Goal: Information Seeking & Learning: Understand process/instructions

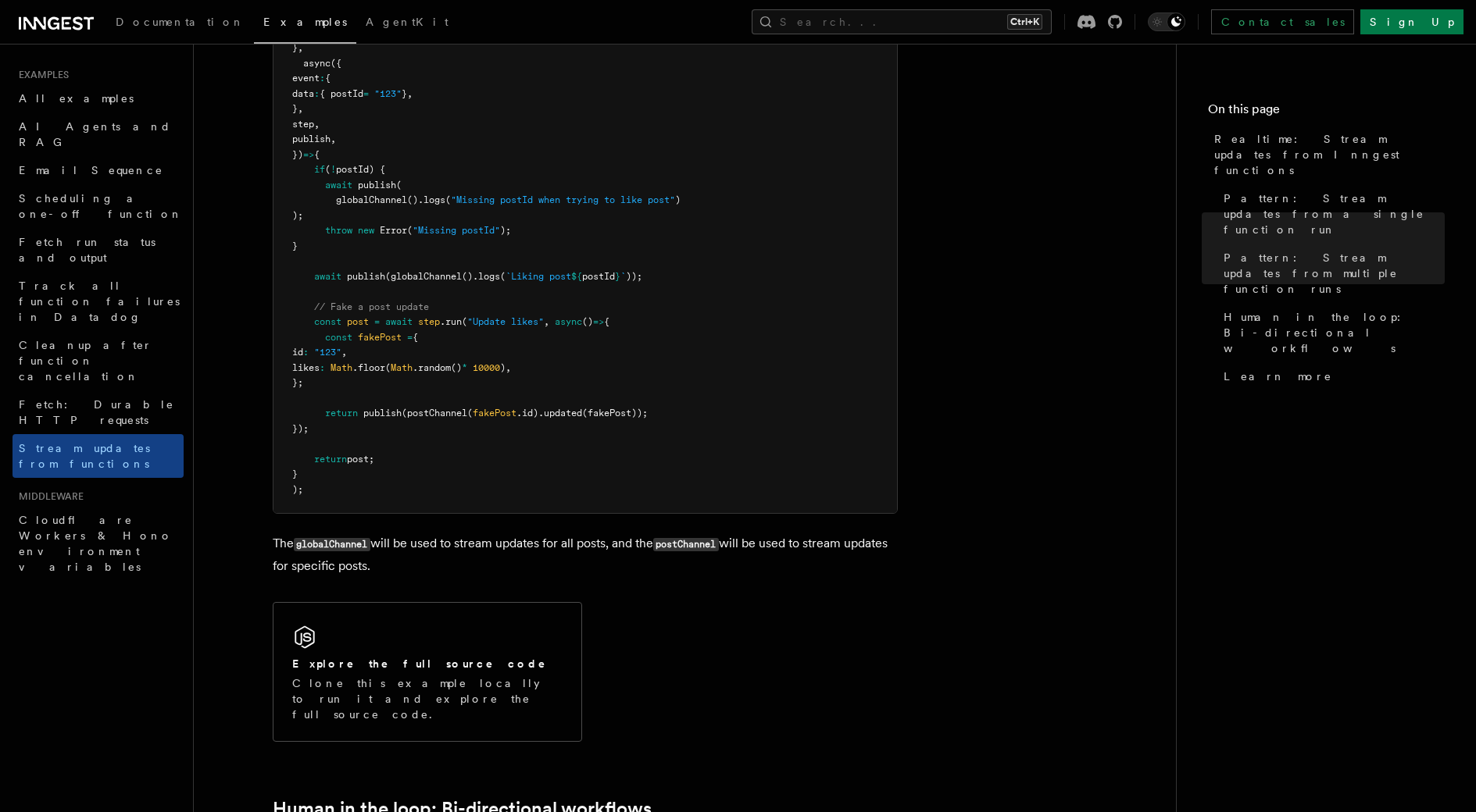
scroll to position [2234, 0]
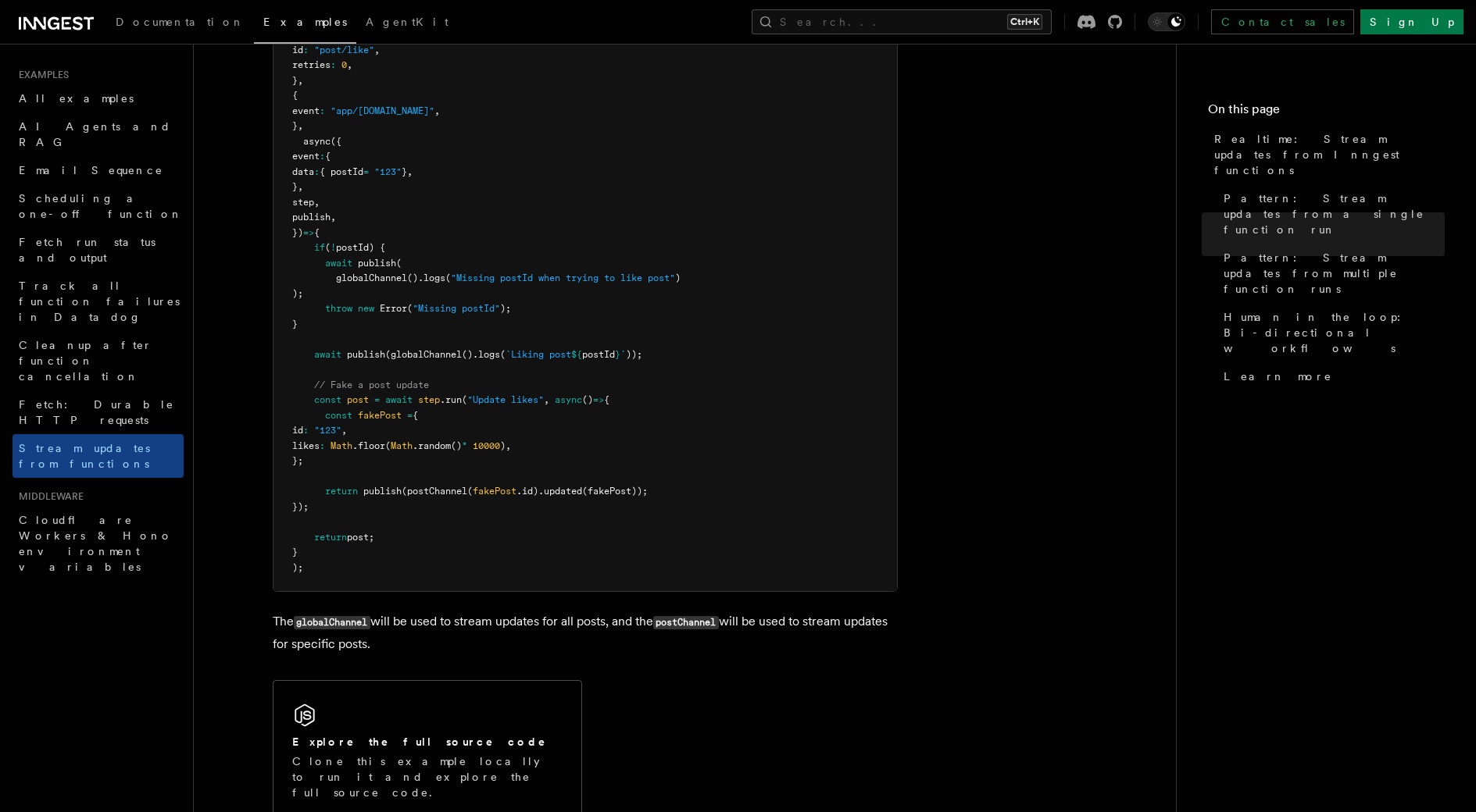
click at [1082, 241] on article "Examples Realtime: Stream updates from Inngest functions Inngest Realtime enabl…" at bounding box center [685, 98] width 932 height 4528
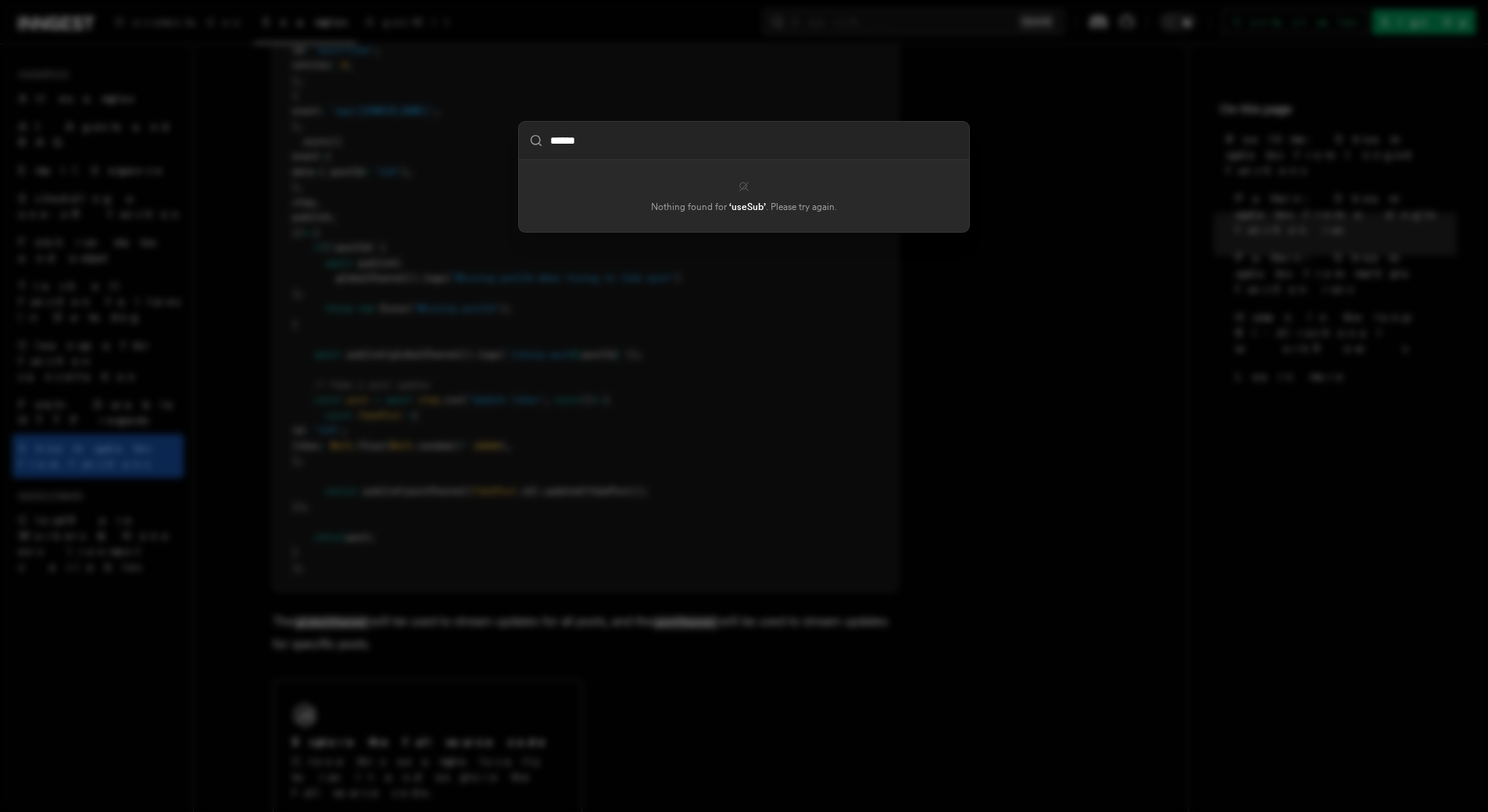
type input "*******"
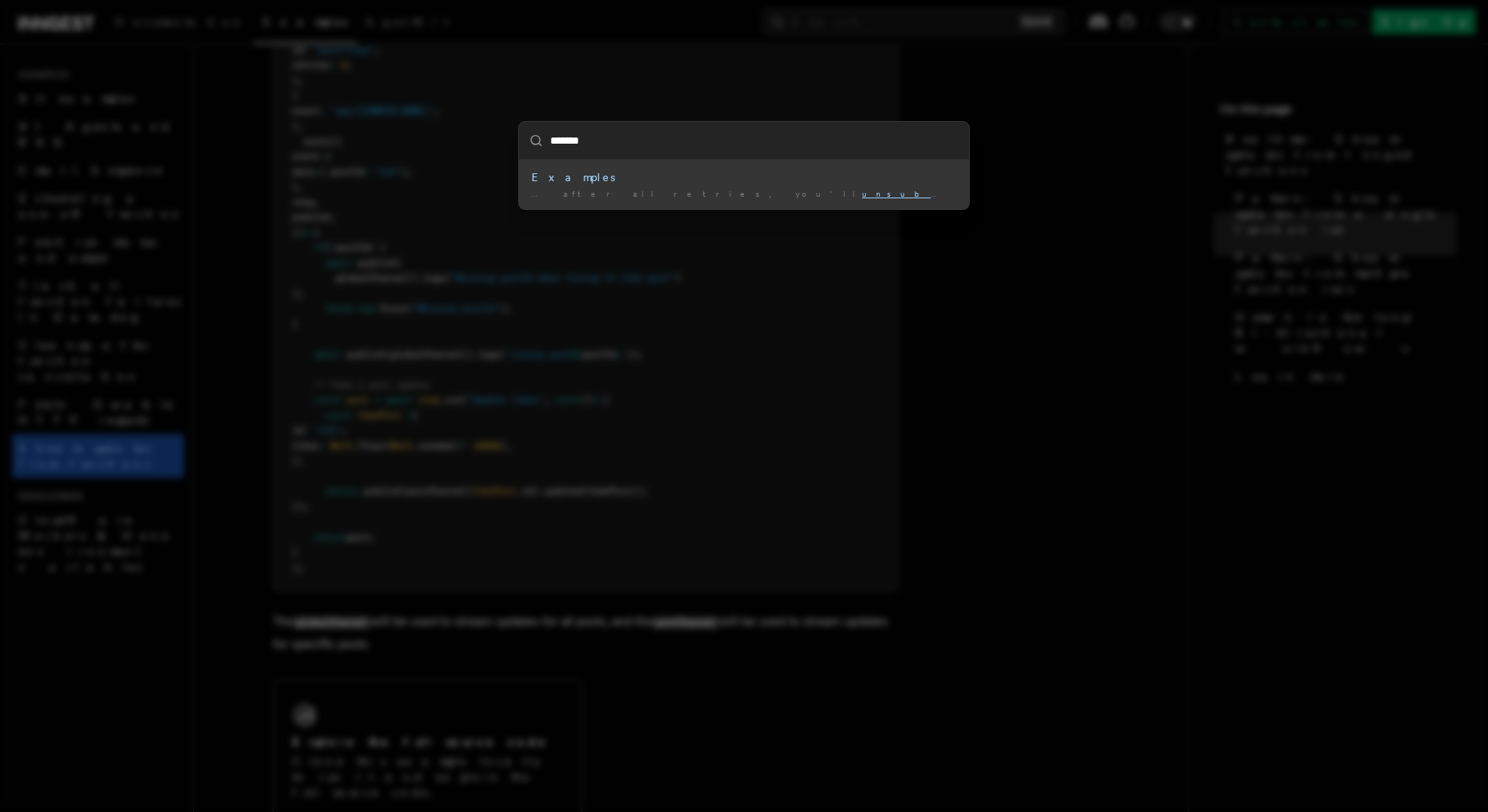
click at [626, 202] on li "Examples … after all retries, you'll unsubs cribe the user: To handle …" at bounding box center [744, 184] width 450 height 49
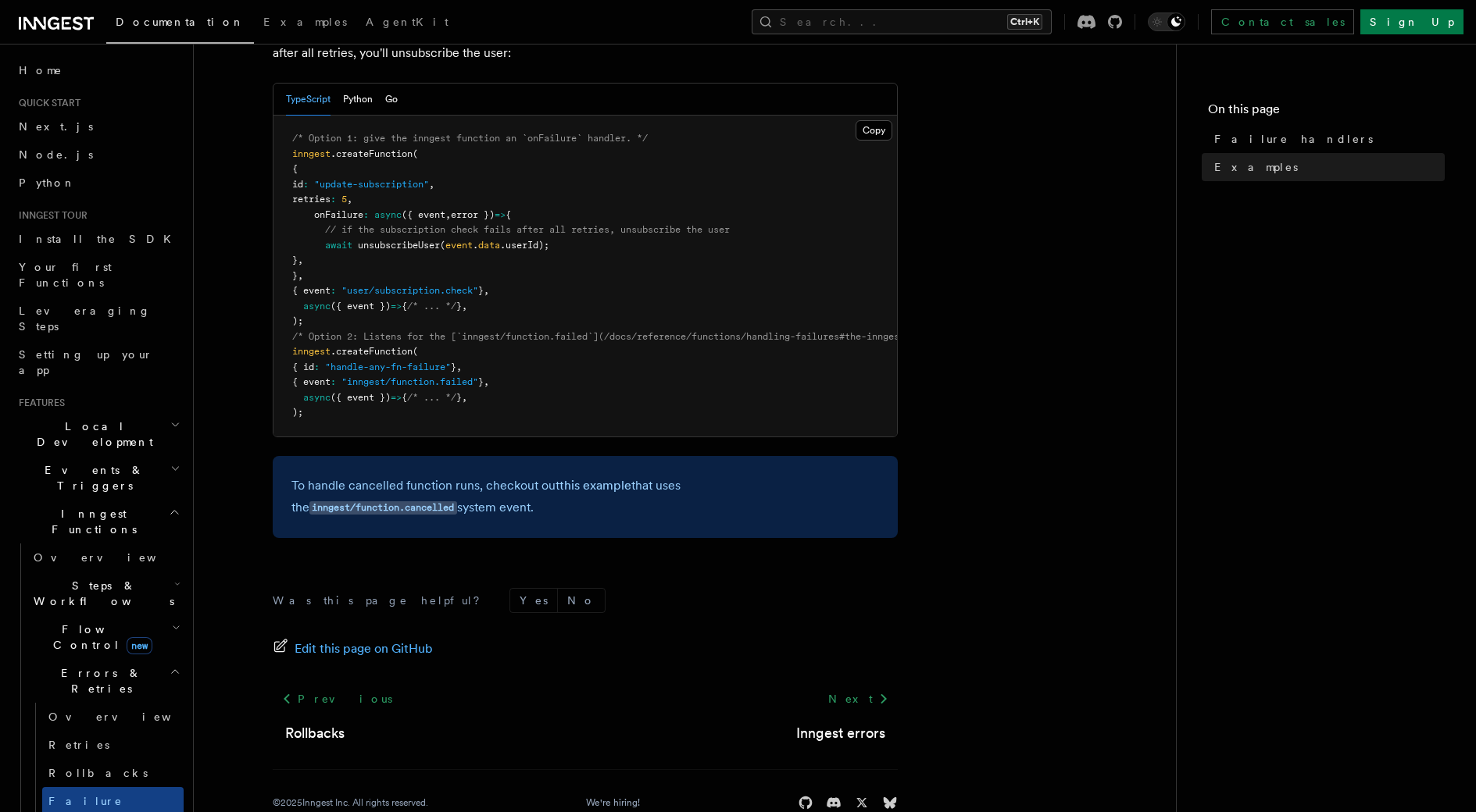
scroll to position [360, 0]
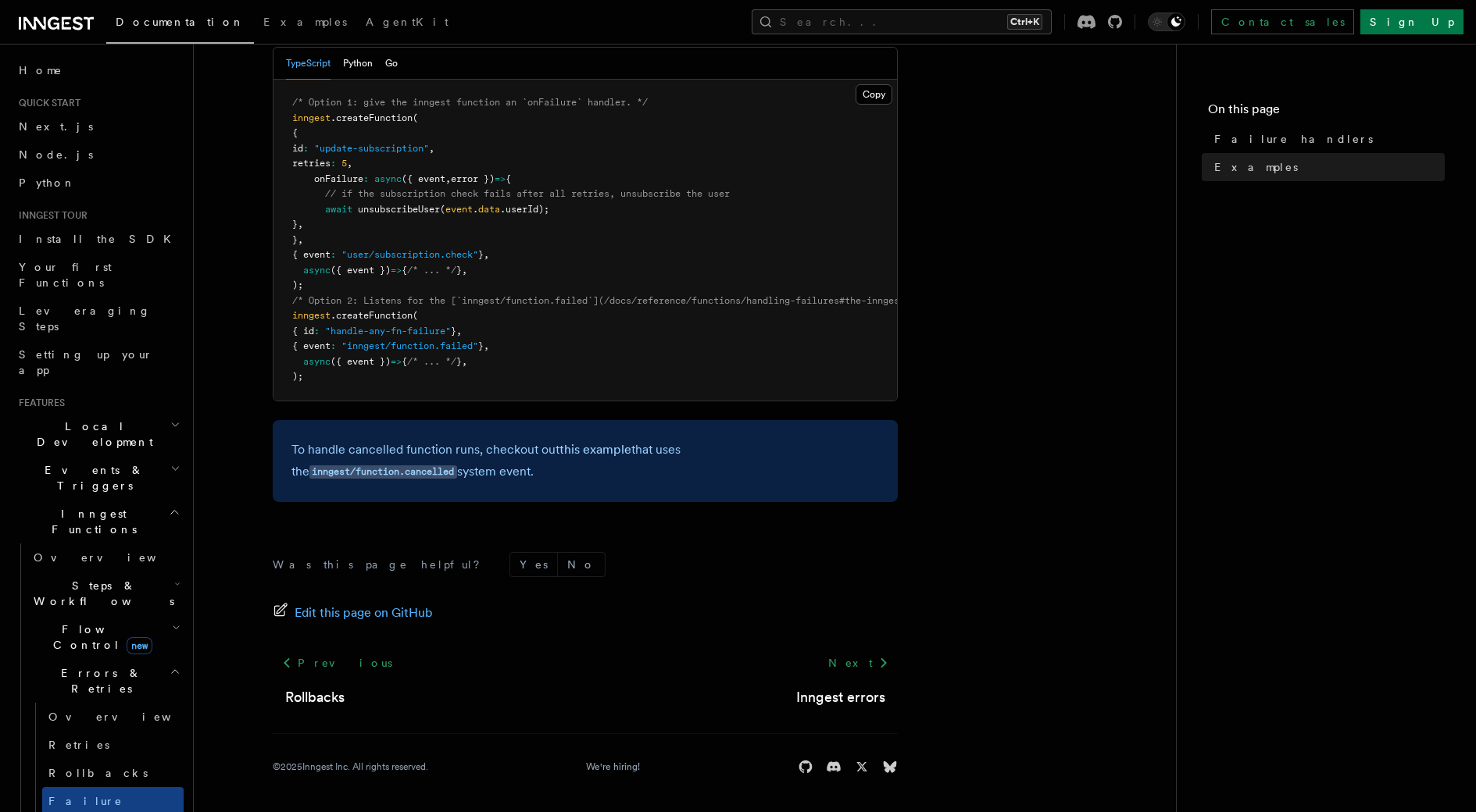
click at [151, 659] on h2 "Errors & Retries" at bounding box center [105, 681] width 156 height 43
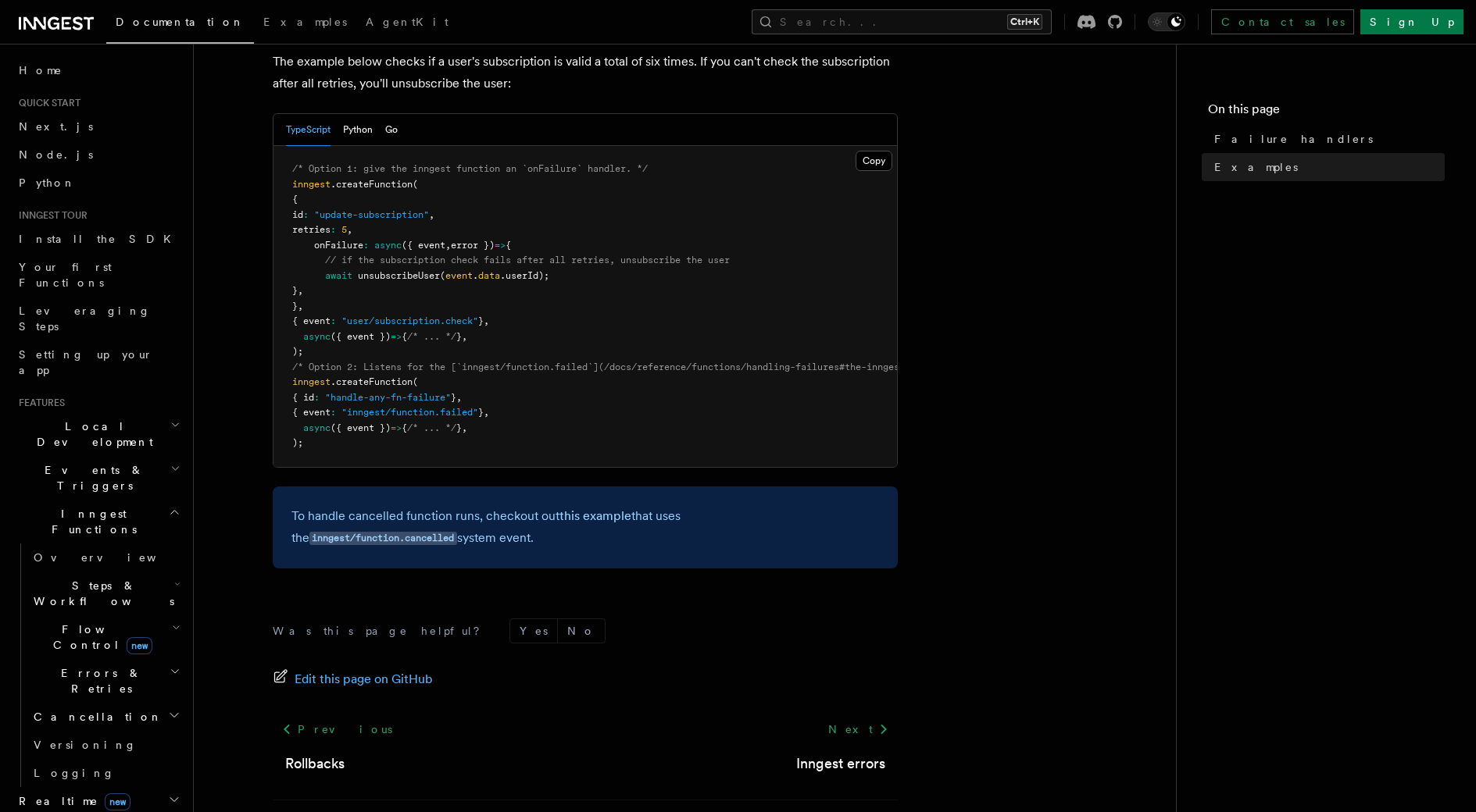
click at [154, 500] on h2 "Inngest Functions" at bounding box center [98, 522] width 171 height 43
click at [127, 544] on h2 "Realtime new" at bounding box center [98, 558] width 171 height 28
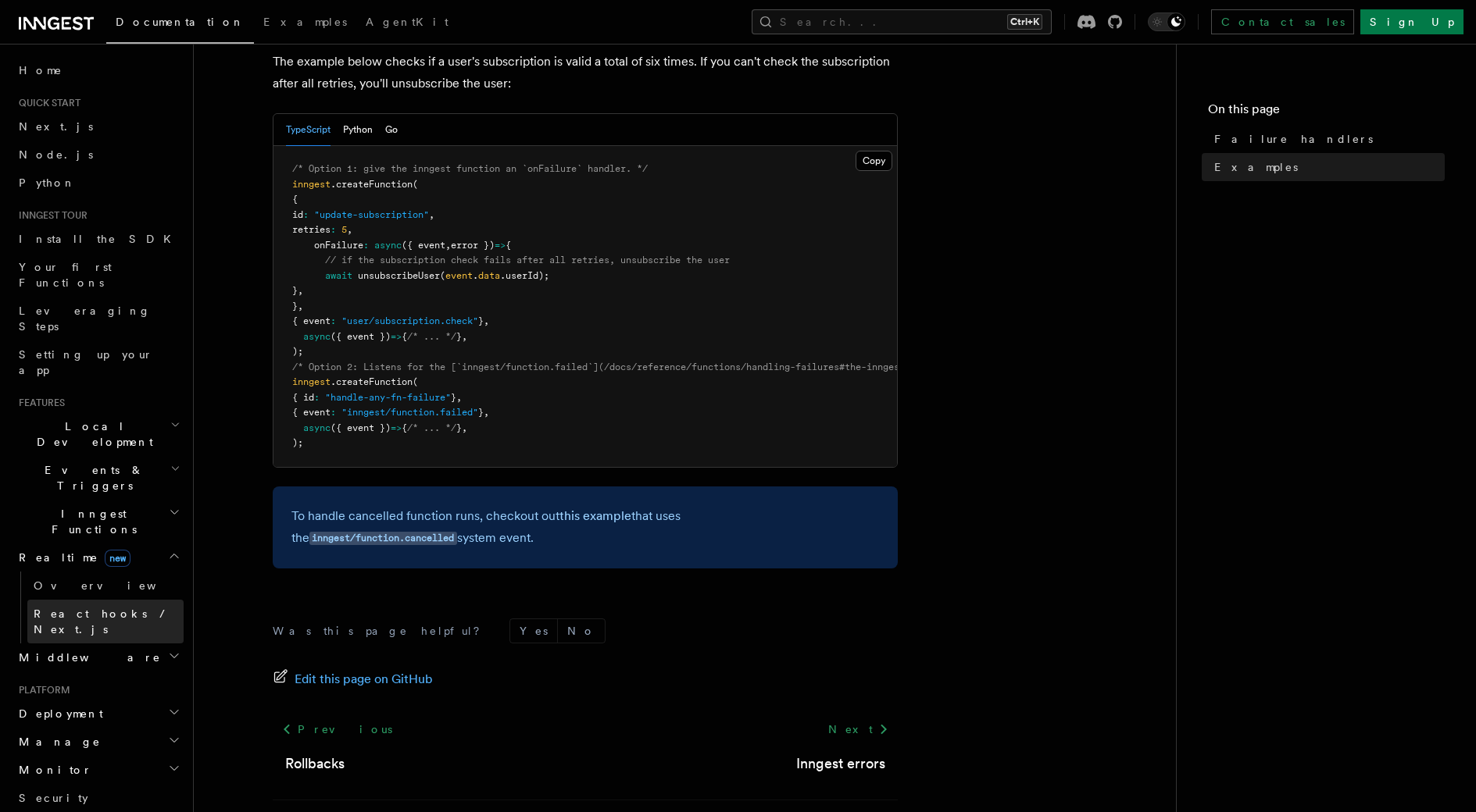
click at [142, 599] on link "React hooks / Next.js" at bounding box center [105, 621] width 156 height 43
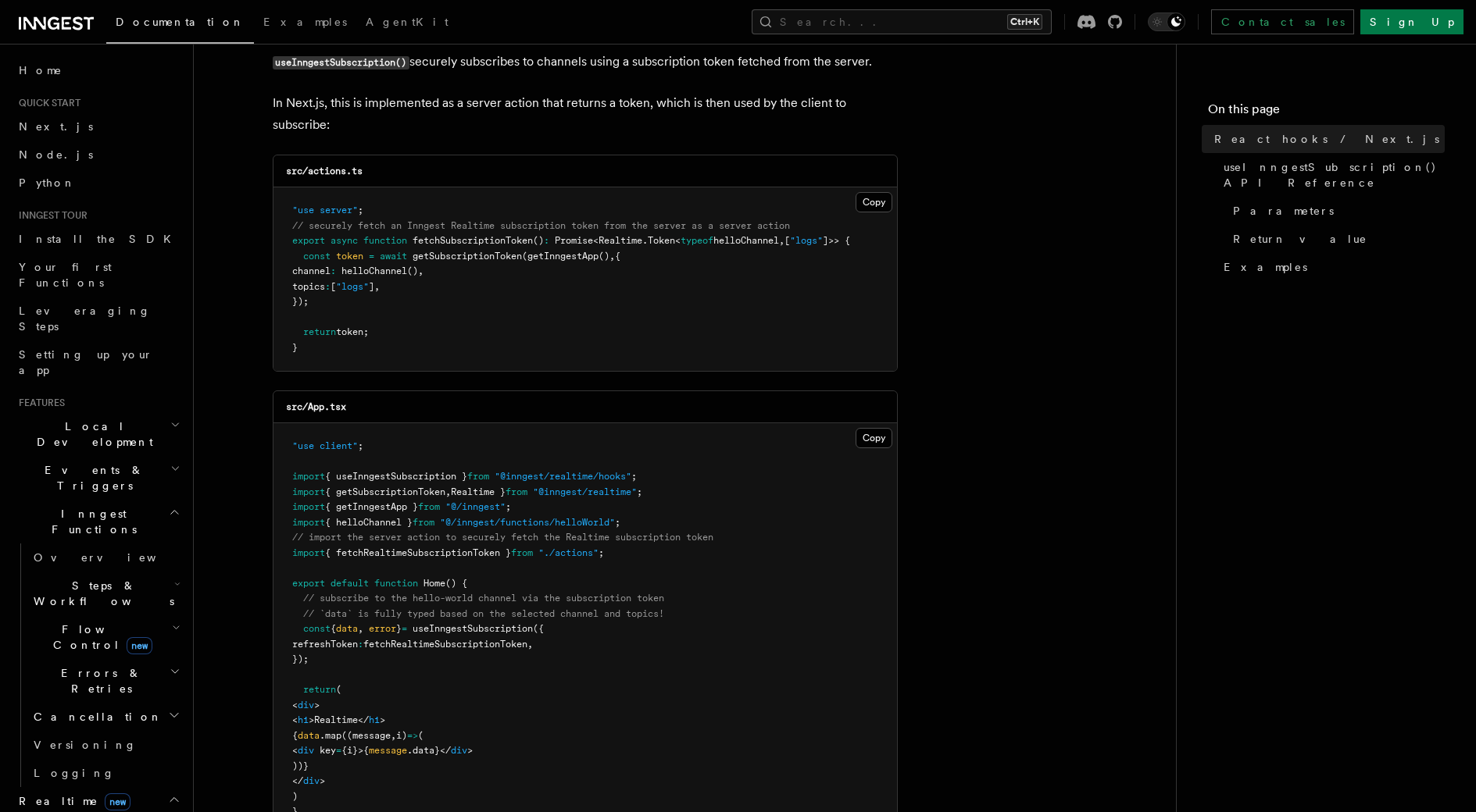
scroll to position [234, 0]
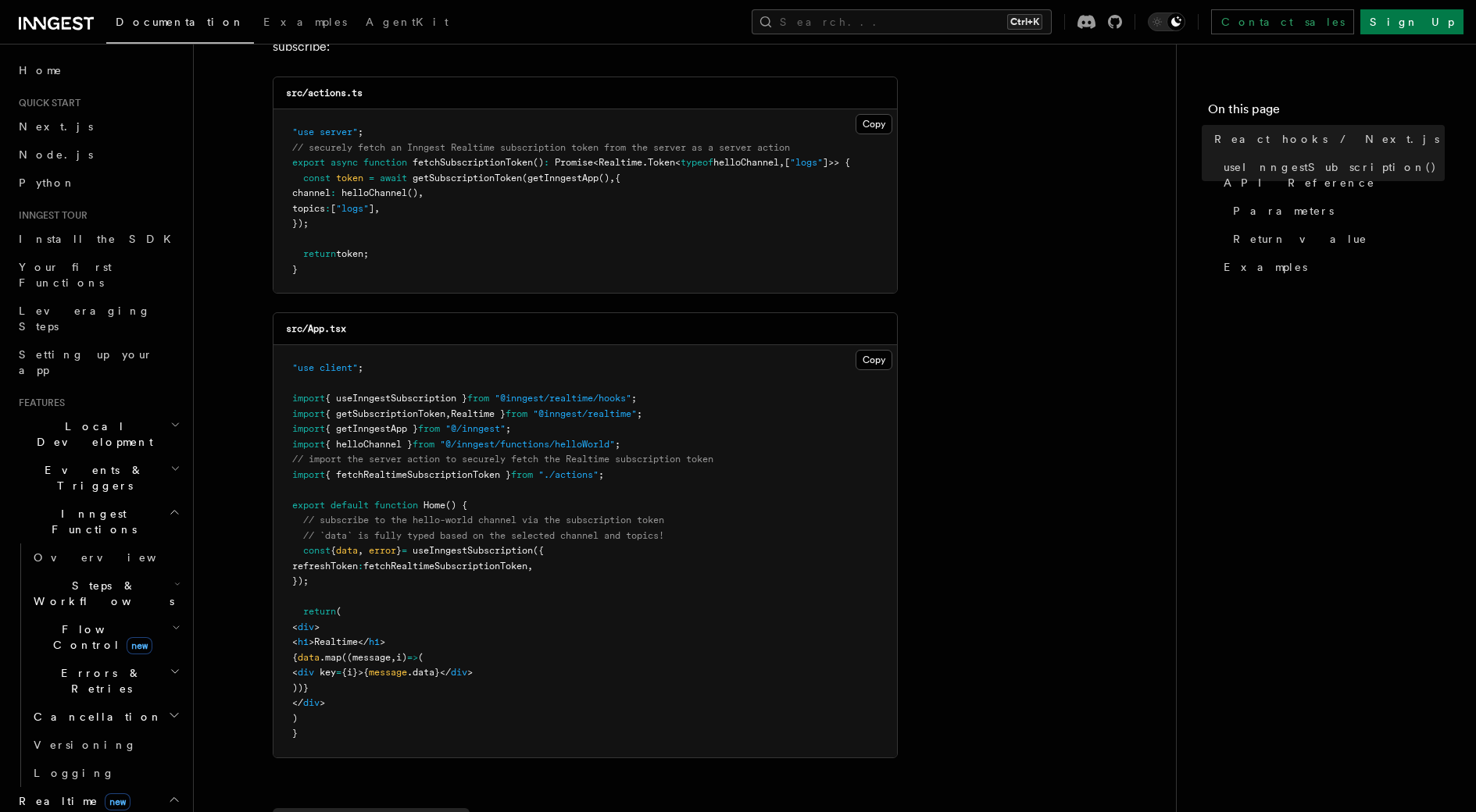
click at [447, 565] on span "fetchRealtimeSubscriptionToken" at bounding box center [445, 566] width 164 height 11
click at [416, 581] on pre ""use client" ; import { useInngestSubscription } from "@inngest/realtime/hooks"…" at bounding box center [585, 551] width 624 height 413
click at [472, 241] on pre ""use server" ; // securely fetch an Inngest Realtime subscription token from th…" at bounding box center [585, 201] width 624 height 183
